Goal: Task Accomplishment & Management: Use online tool/utility

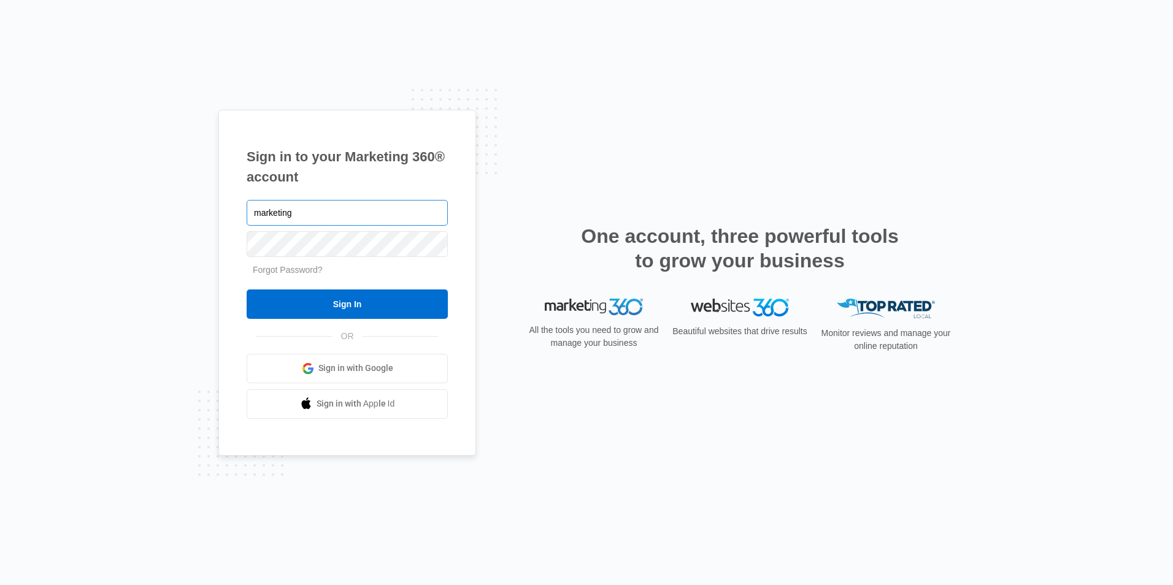
type input "[EMAIL_ADDRESS][DOMAIN_NAME]"
click at [333, 259] on div at bounding box center [347, 243] width 201 height 31
click at [247, 290] on input "Sign In" at bounding box center [347, 304] width 201 height 29
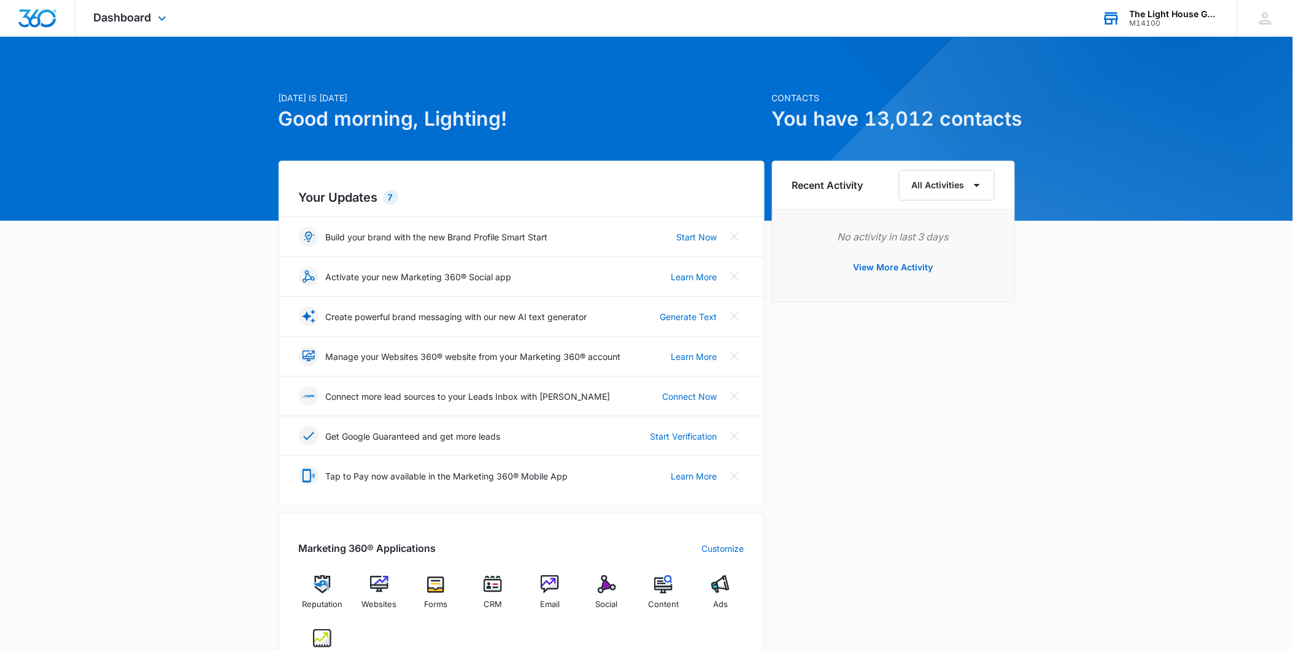
click at [1158, 11] on div "The Light House Gallery" at bounding box center [1175, 14] width 90 height 10
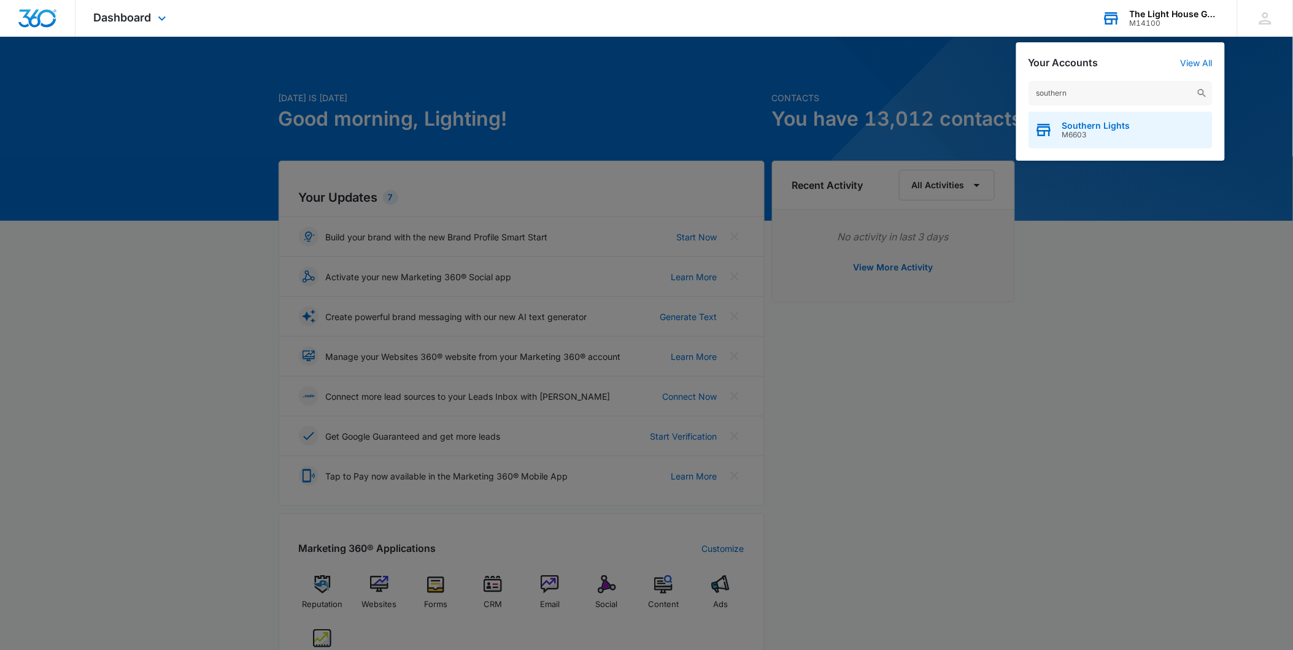
type input "southern"
click at [1109, 132] on span "M6603" at bounding box center [1096, 135] width 68 height 9
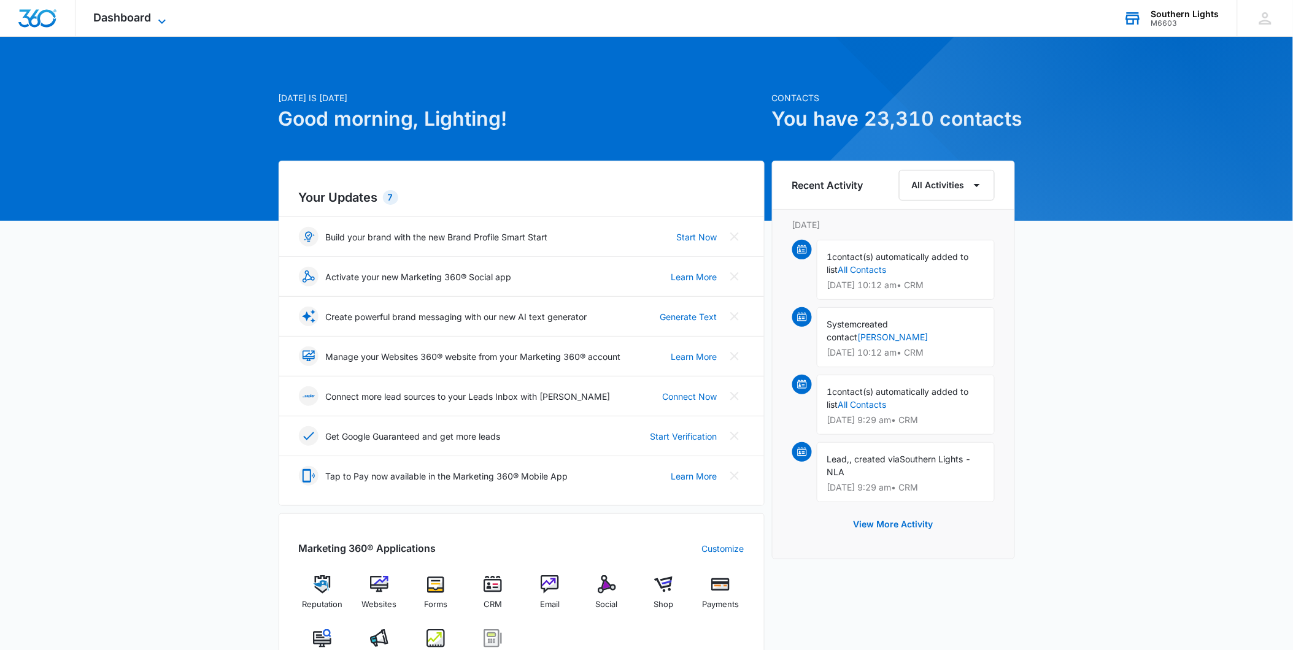
click at [160, 21] on icon at bounding box center [162, 21] width 15 height 15
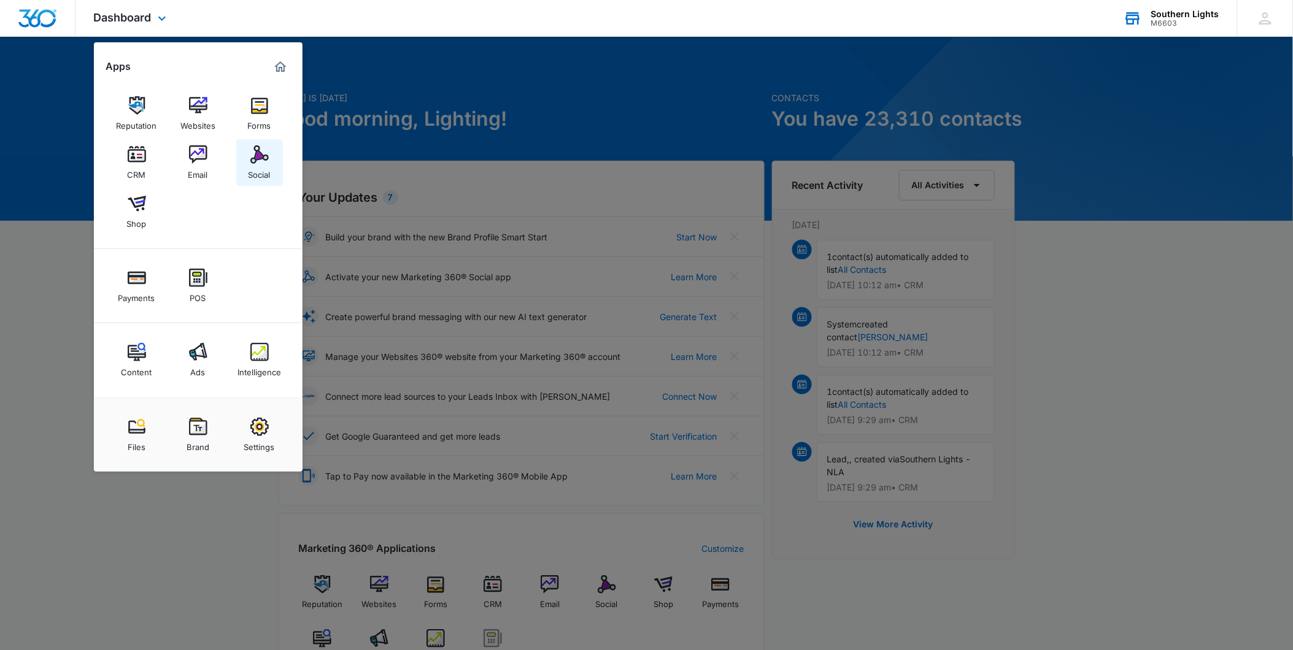
click at [265, 160] on img at bounding box center [259, 154] width 18 height 18
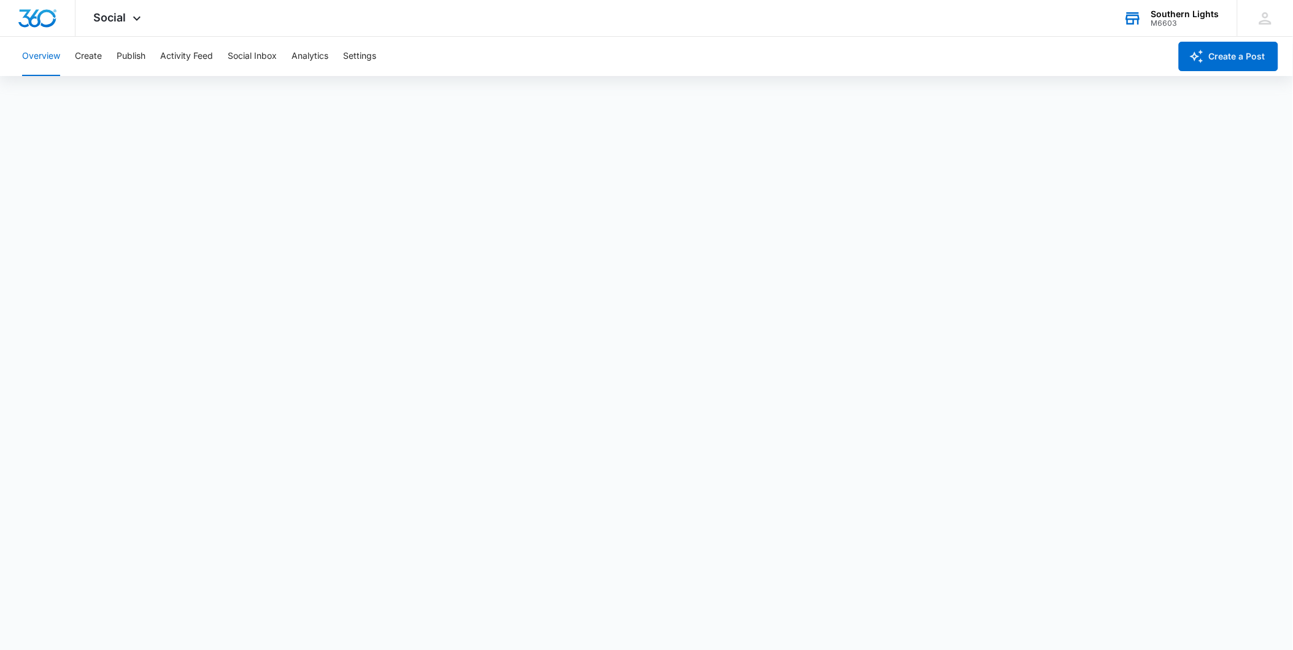
click at [1171, 25] on div "M6603" at bounding box center [1185, 23] width 68 height 9
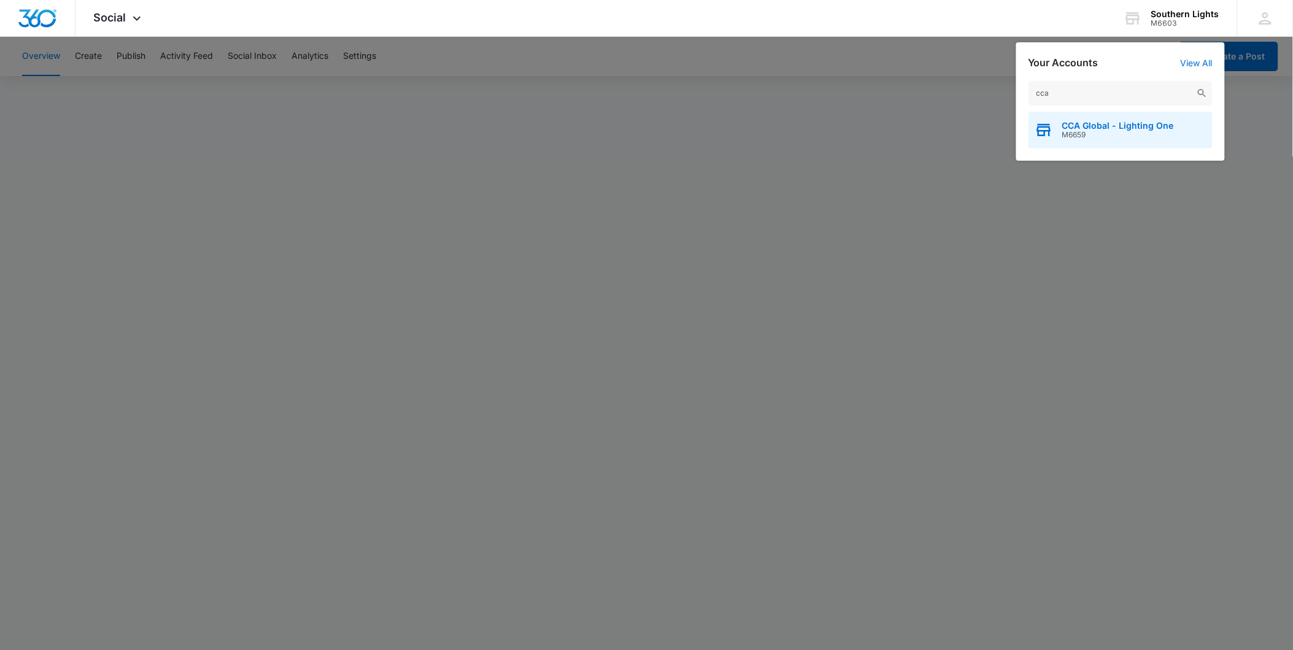
type input "cca"
click at [1109, 127] on span "CCA Global - Lighting One" at bounding box center [1118, 126] width 112 height 10
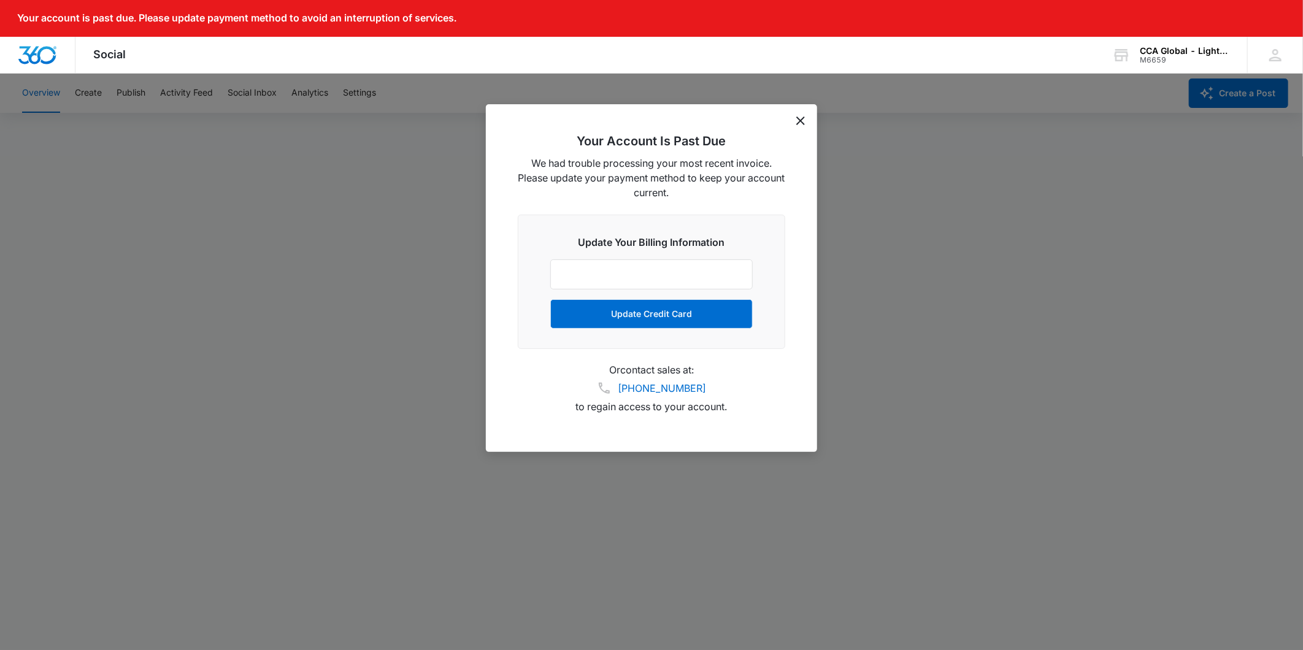
click at [801, 118] on icon "dismiss this dialog" at bounding box center [800, 121] width 9 height 9
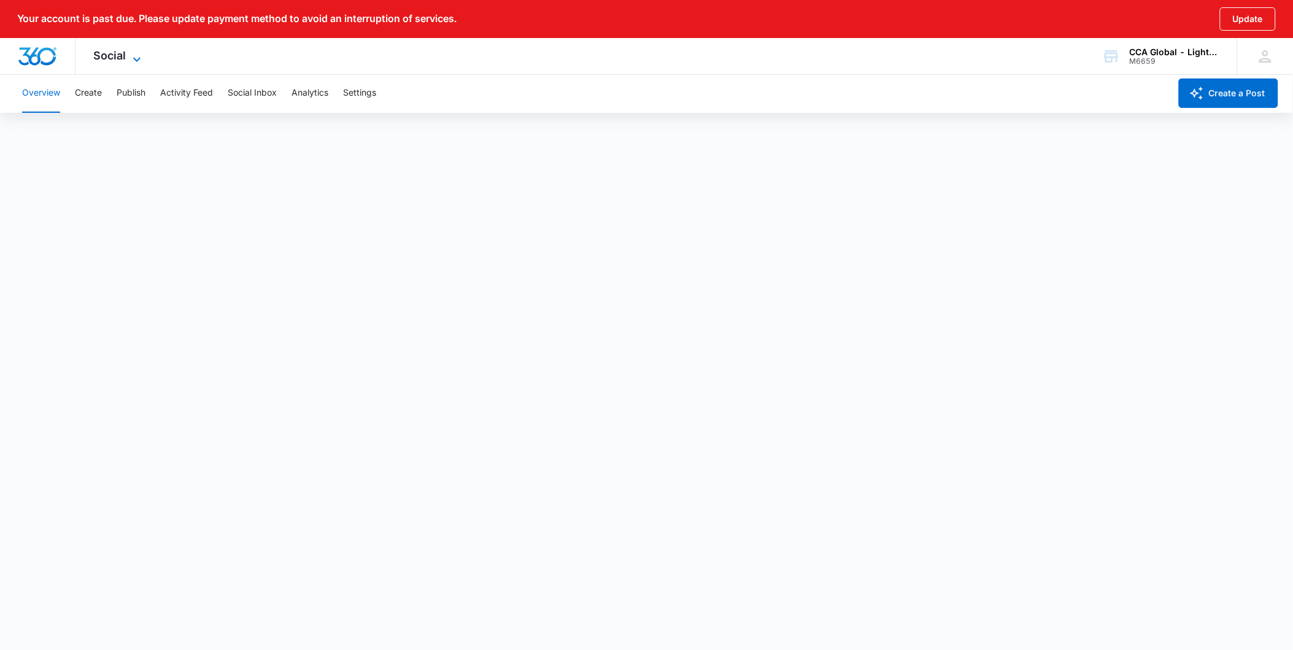
click at [123, 56] on span "Social" at bounding box center [110, 55] width 33 height 13
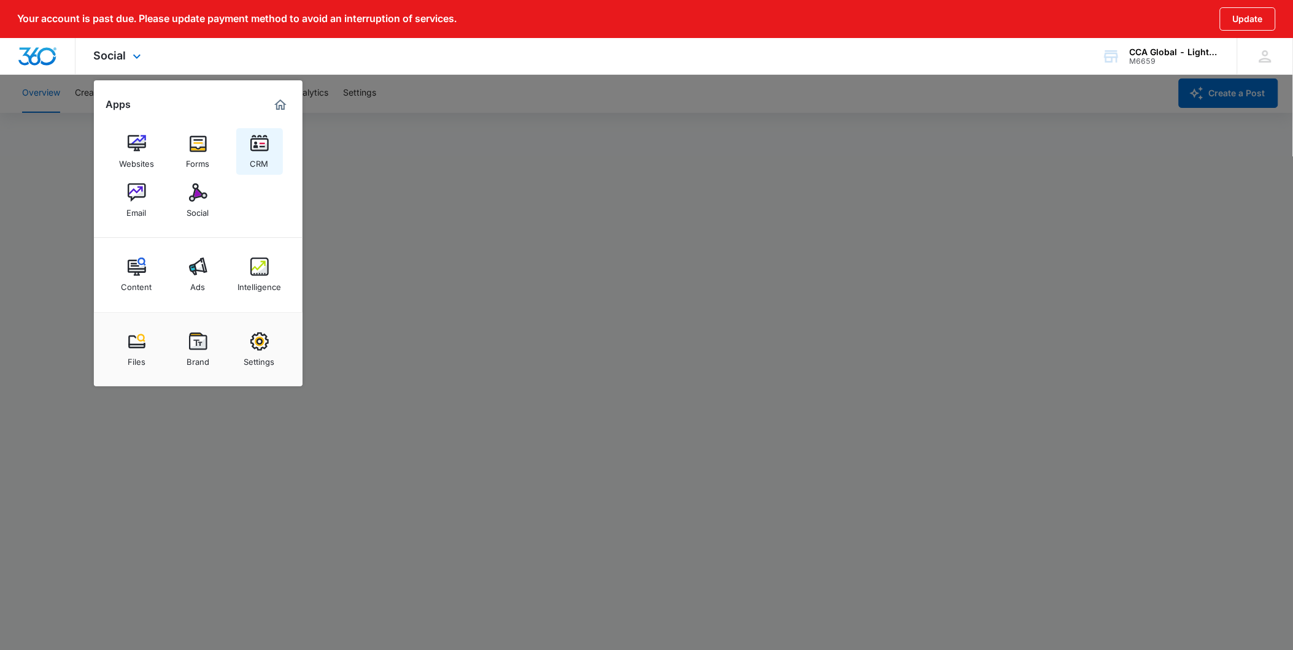
click at [255, 151] on img at bounding box center [259, 143] width 18 height 18
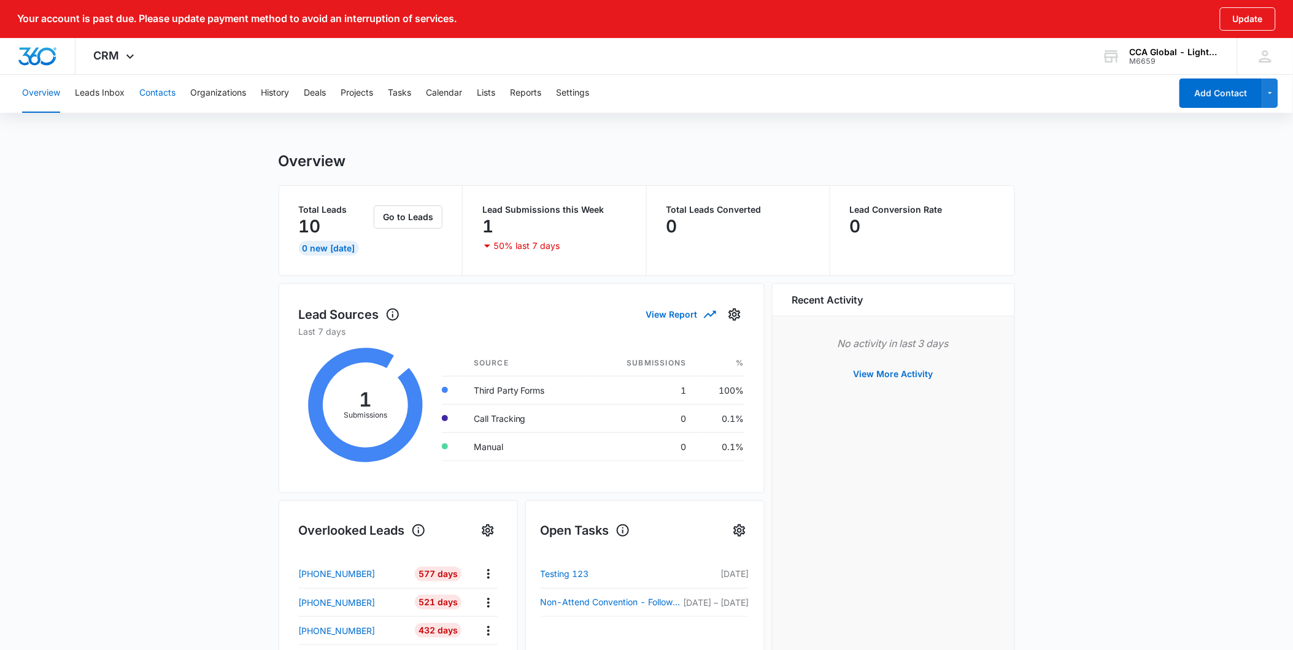
click at [166, 96] on button "Contacts" at bounding box center [157, 93] width 36 height 39
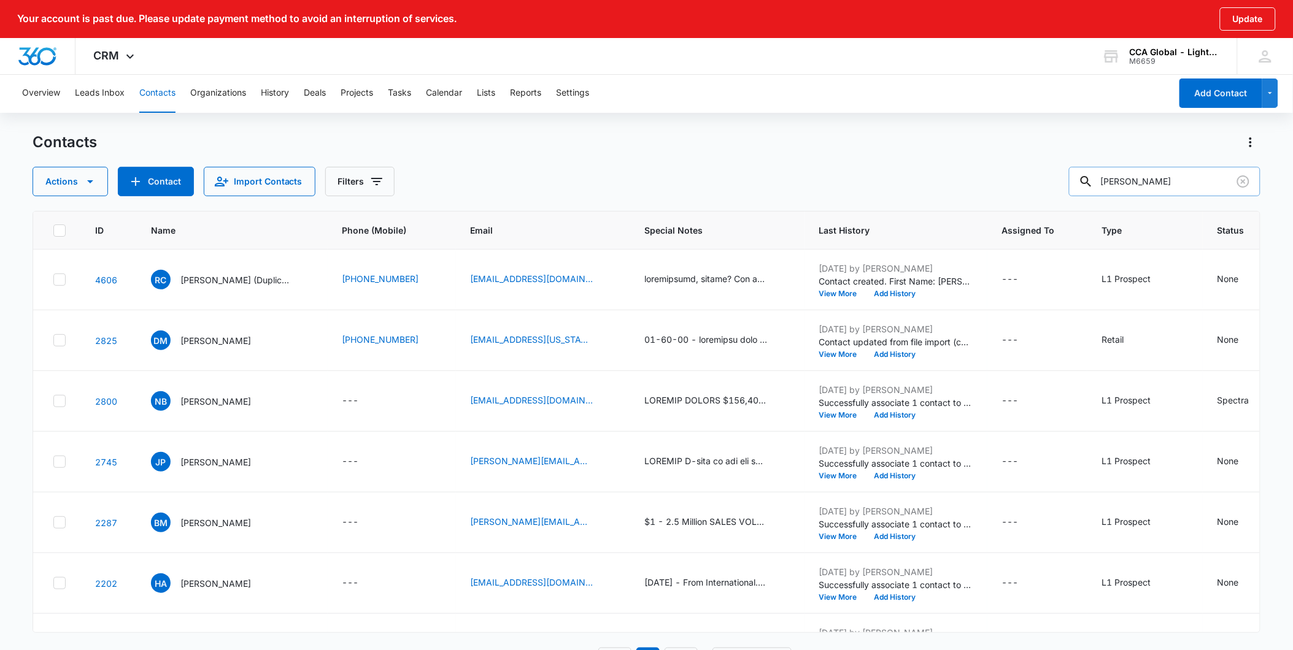
drag, startPoint x: 1195, startPoint y: 190, endPoint x: 1112, endPoint y: 189, distance: 83.5
click at [1112, 189] on input "[PERSON_NAME]" at bounding box center [1164, 181] width 191 height 29
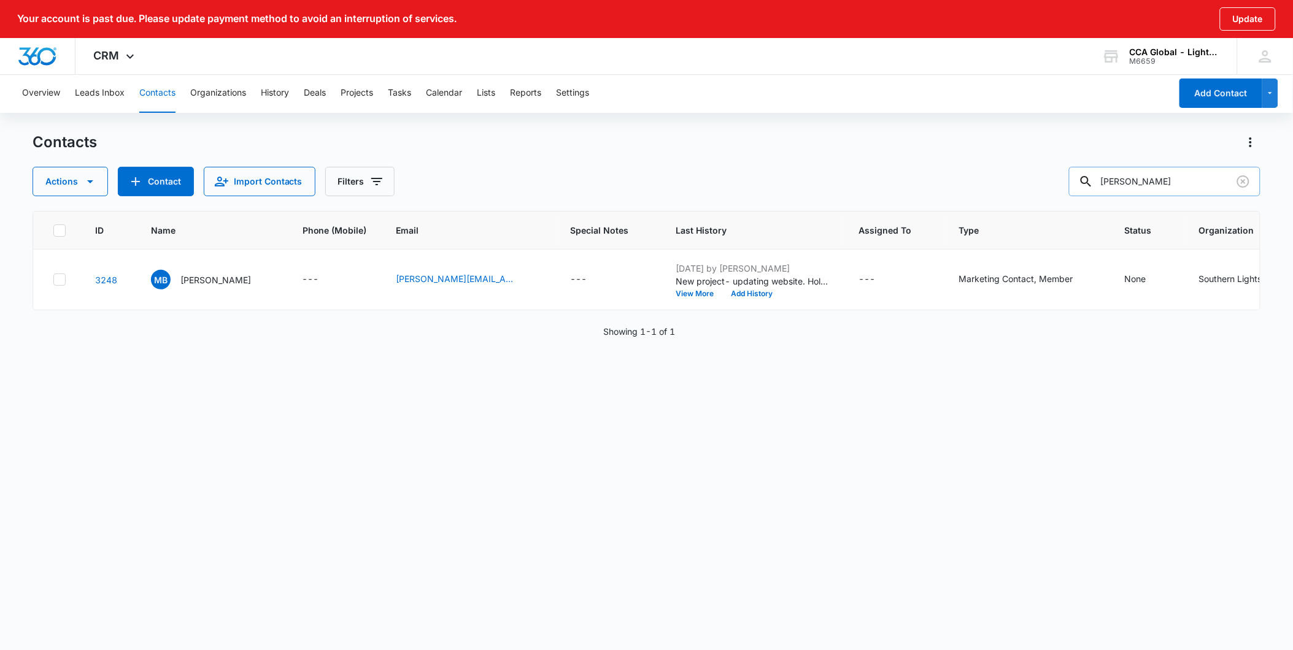
drag, startPoint x: 1173, startPoint y: 181, endPoint x: 1112, endPoint y: 182, distance: 61.4
click at [1113, 182] on input "[PERSON_NAME]" at bounding box center [1164, 181] width 191 height 29
type input "southern"
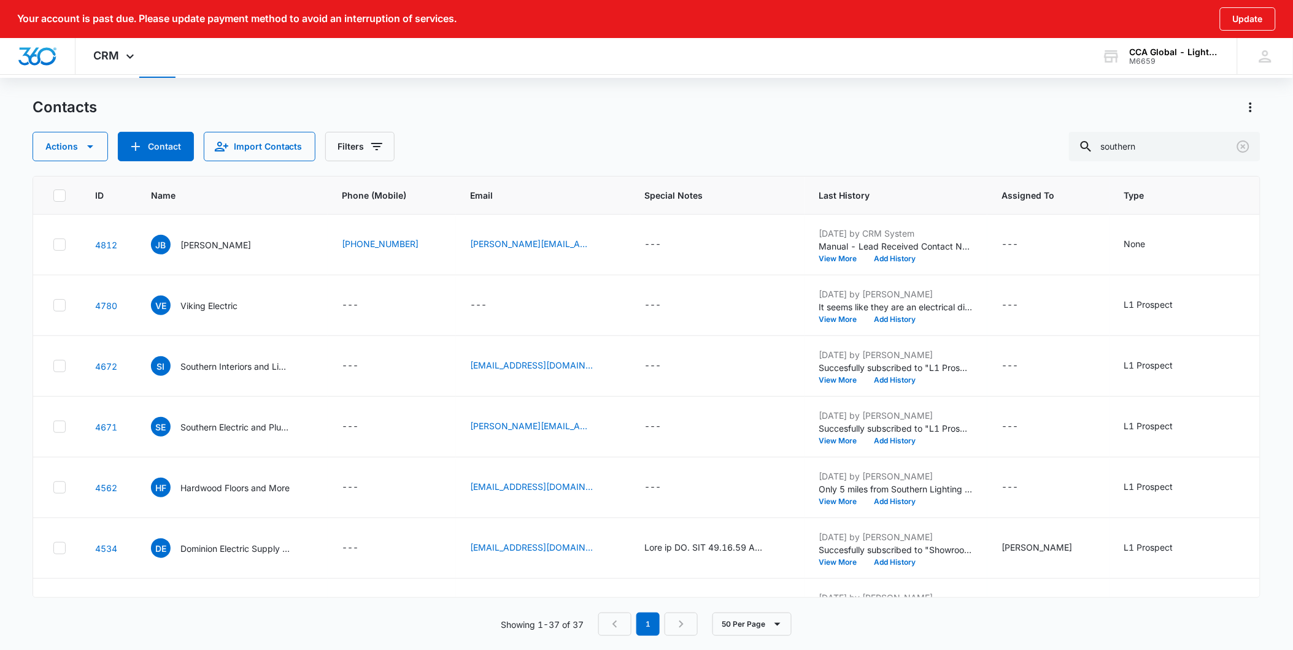
click at [683, 620] on nav "1" at bounding box center [647, 624] width 99 height 23
click at [607, 623] on nav "1" at bounding box center [647, 624] width 99 height 23
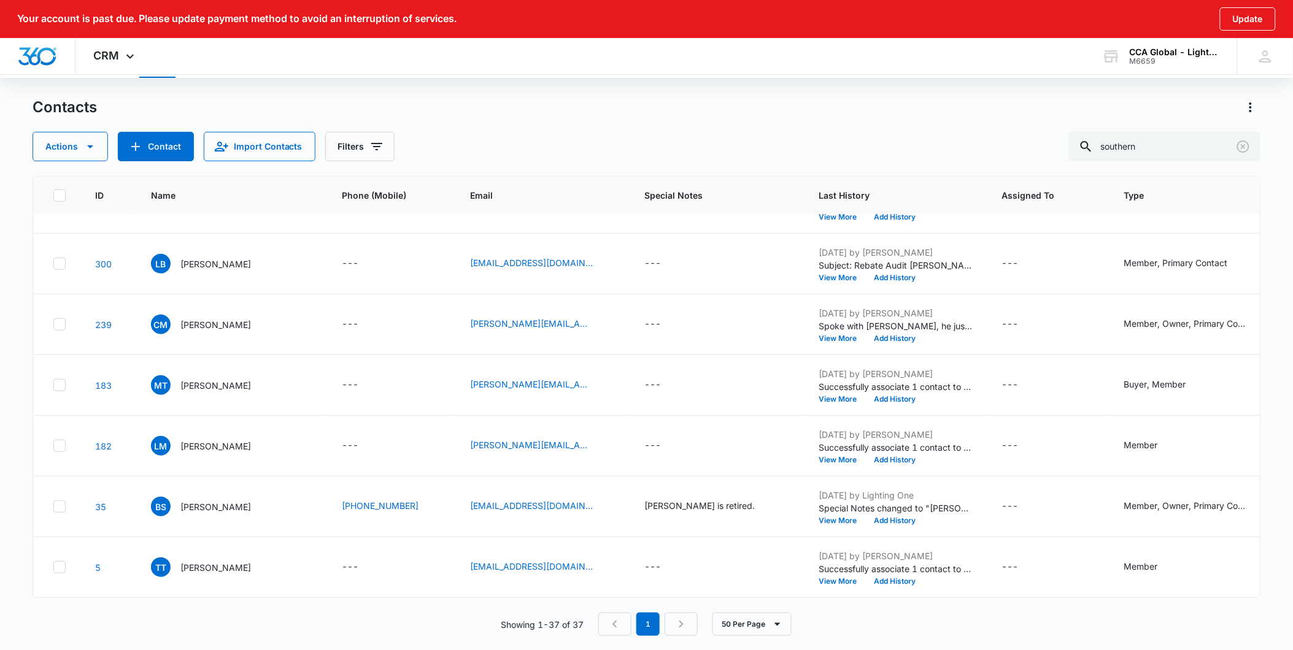
scroll to position [2916, 0]
